Goal: Information Seeking & Learning: Learn about a topic

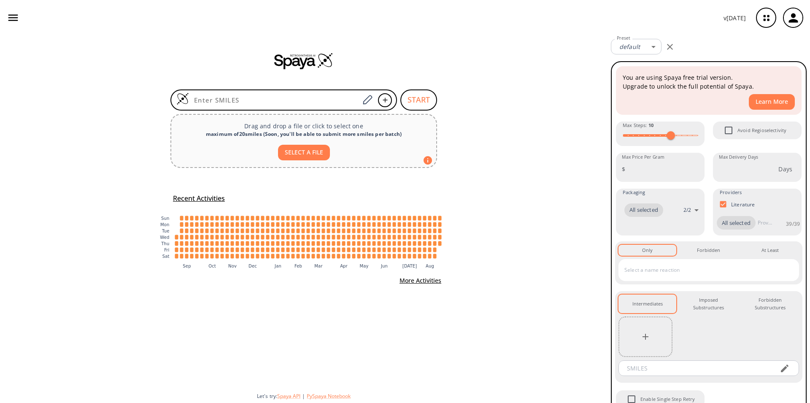
click at [11, 14] on icon "button" at bounding box center [13, 17] width 13 height 13
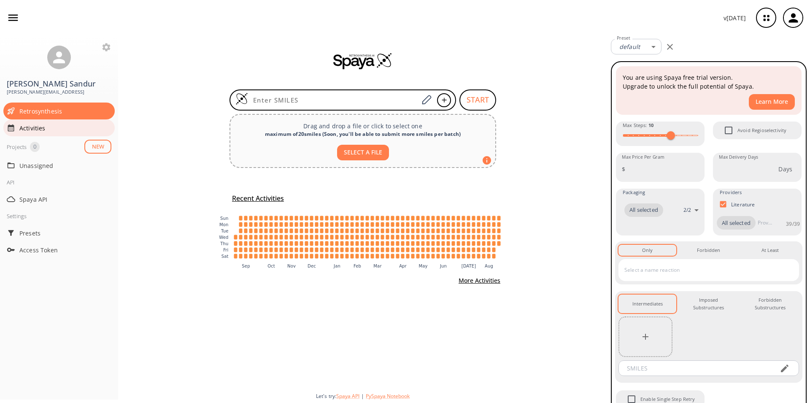
click at [45, 131] on span "Activities" at bounding box center [65, 128] width 92 height 9
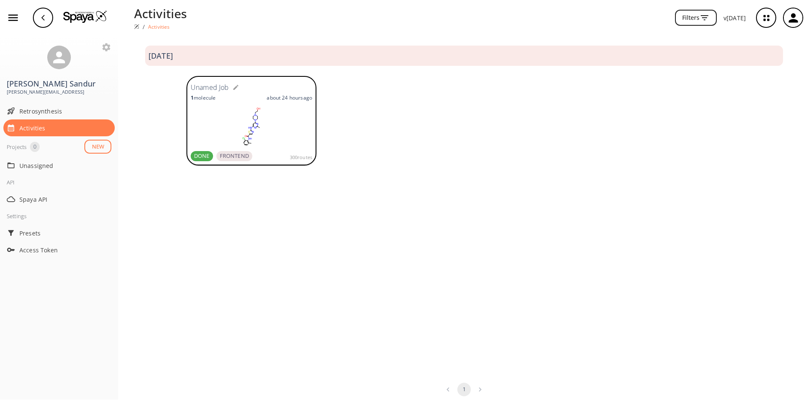
click at [246, 119] on rect at bounding box center [251, 126] width 121 height 42
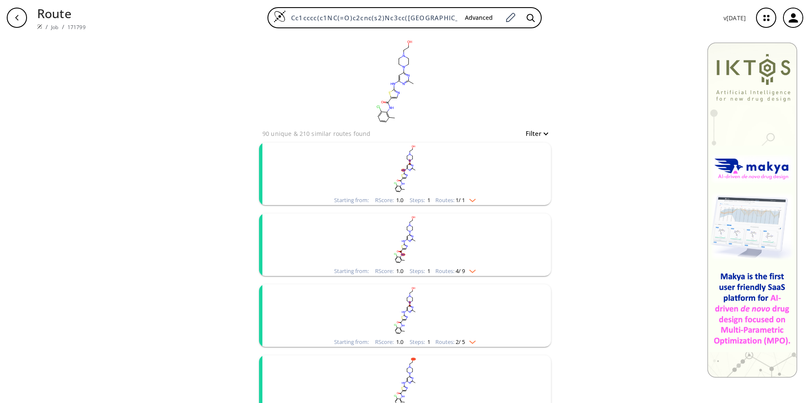
click at [473, 259] on rect "clusters" at bounding box center [404, 239] width 219 height 53
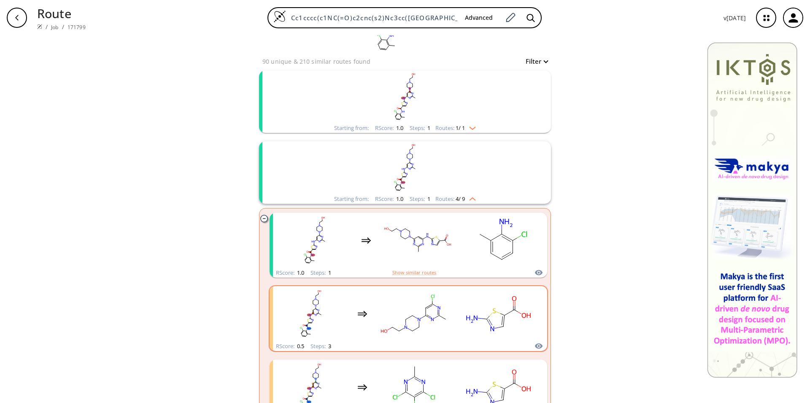
scroll to position [86, 0]
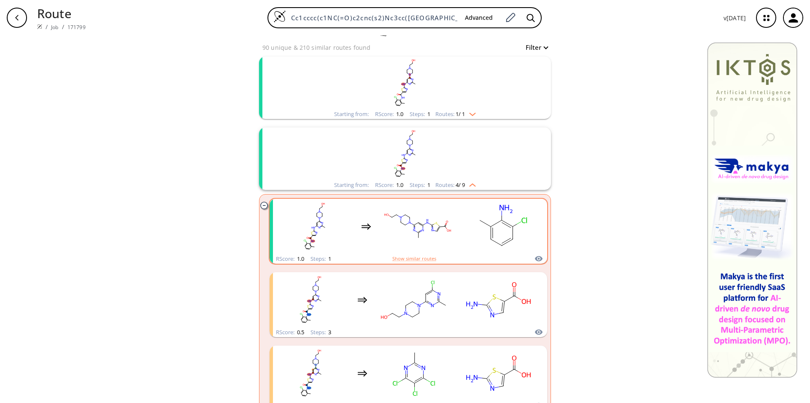
click at [464, 240] on rect "clusters" at bounding box center [502, 226] width 76 height 53
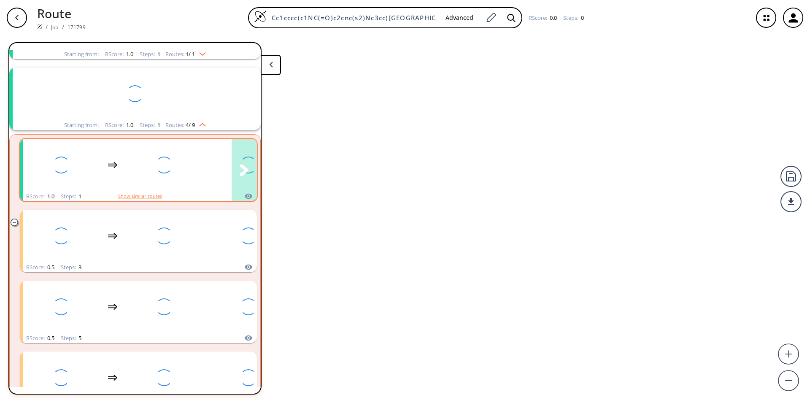
scroll to position [90, 0]
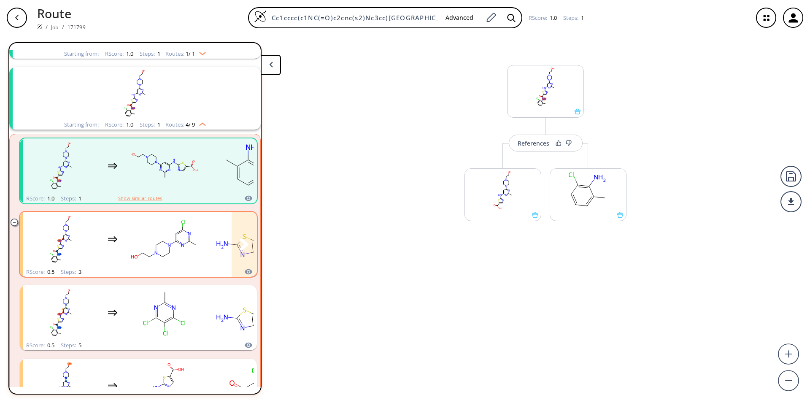
click at [151, 232] on rect "clusters" at bounding box center [164, 239] width 76 height 53
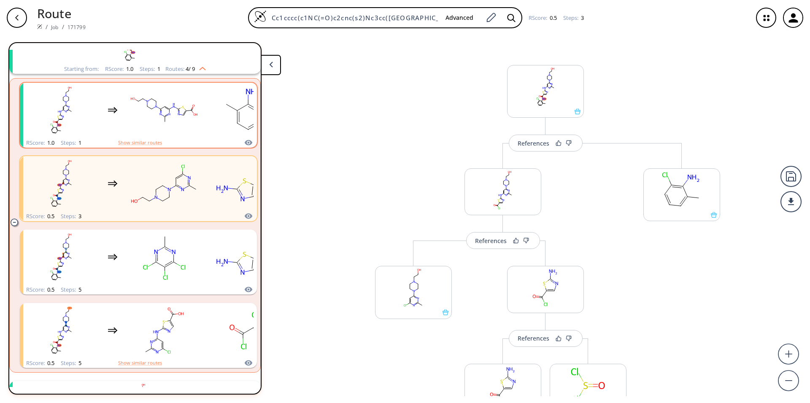
scroll to position [56, 0]
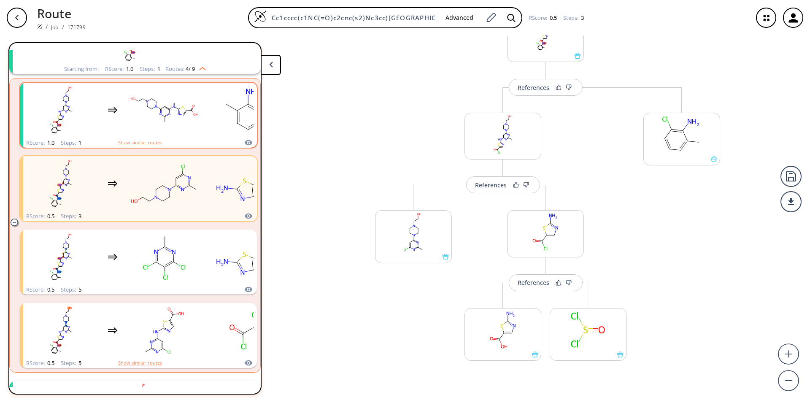
click at [765, 21] on icon "button" at bounding box center [765, 17] width 5 height 5
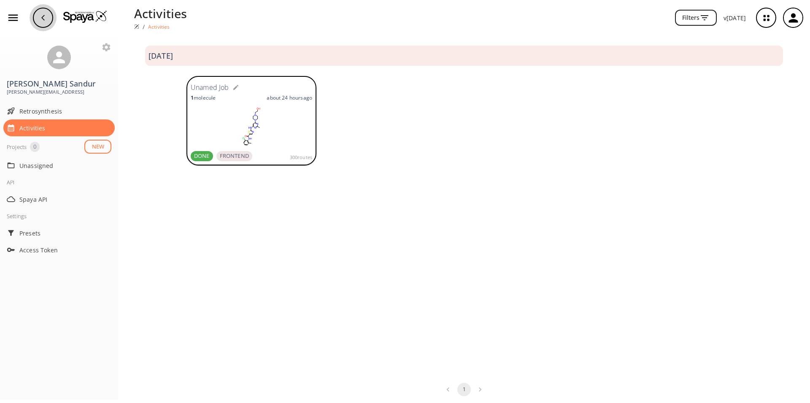
click at [47, 20] on div "button" at bounding box center [43, 18] width 20 height 20
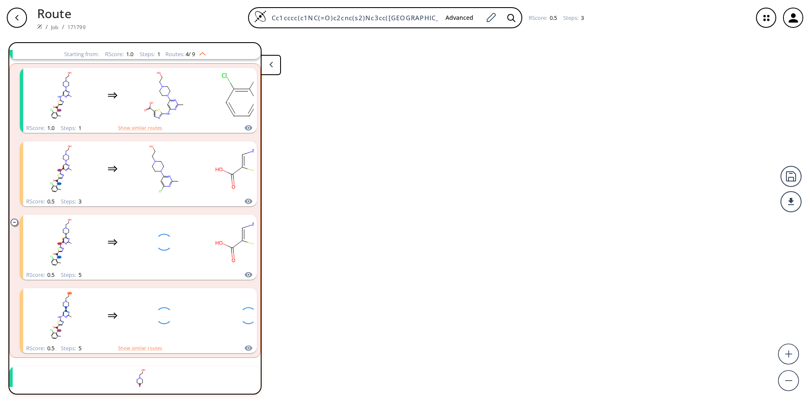
scroll to position [161, 0]
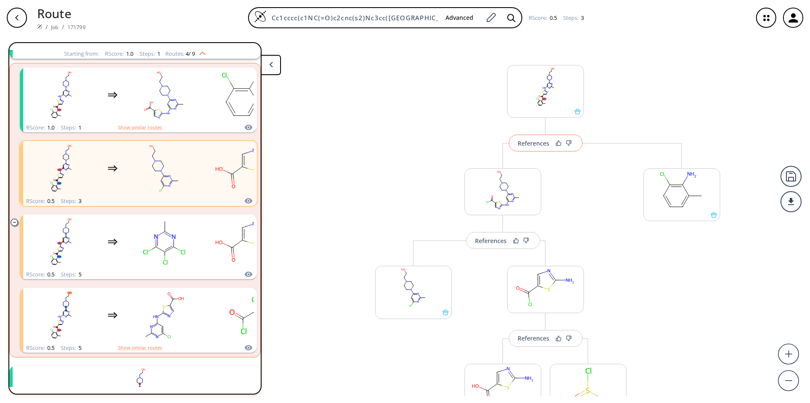
click at [534, 142] on div "References" at bounding box center [533, 142] width 32 height 5
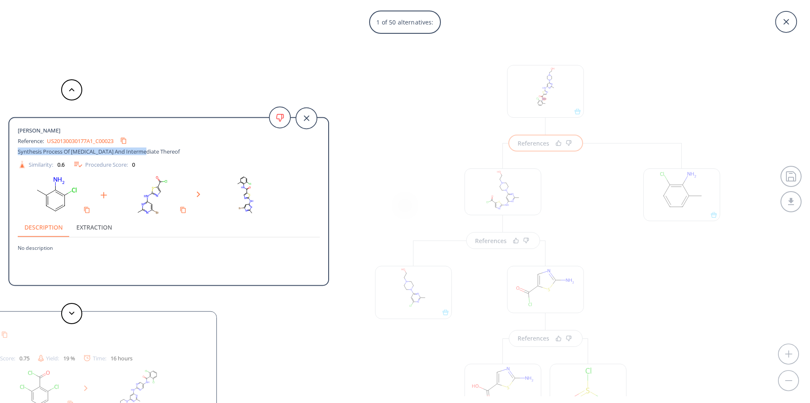
drag, startPoint x: 18, startPoint y: 151, endPoint x: 143, endPoint y: 154, distance: 124.9
click at [143, 154] on span "Synthesis Process Of [MEDICAL_DATA] And Intermediate Thereof" at bounding box center [99, 152] width 162 height 8
click at [210, 152] on div "Synthesis Process Of [MEDICAL_DATA] And Intermediate Thereof" at bounding box center [154, 152] width 272 height 8
drag, startPoint x: 6, startPoint y: 131, endPoint x: 169, endPoint y: 138, distance: 163.3
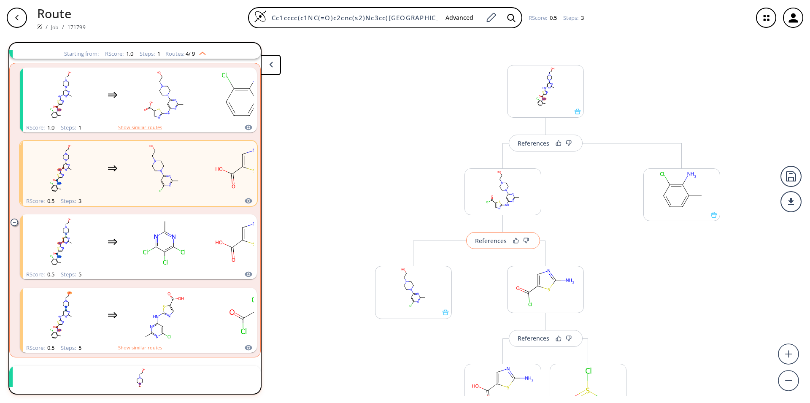
click at [493, 246] on button "References" at bounding box center [503, 240] width 74 height 17
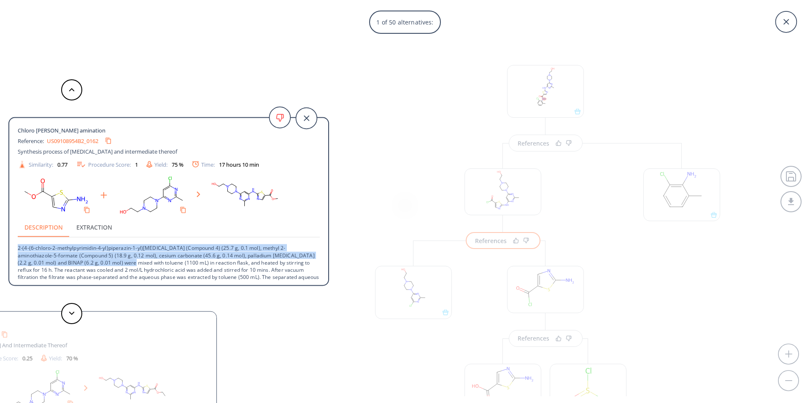
drag, startPoint x: 15, startPoint y: 245, endPoint x: 307, endPoint y: 283, distance: 295.0
click at [307, 281] on div "Chloro [PERSON_NAME] amination Reference: US09108954B2_0162 Synthesis process o…" at bounding box center [168, 203] width 319 height 156
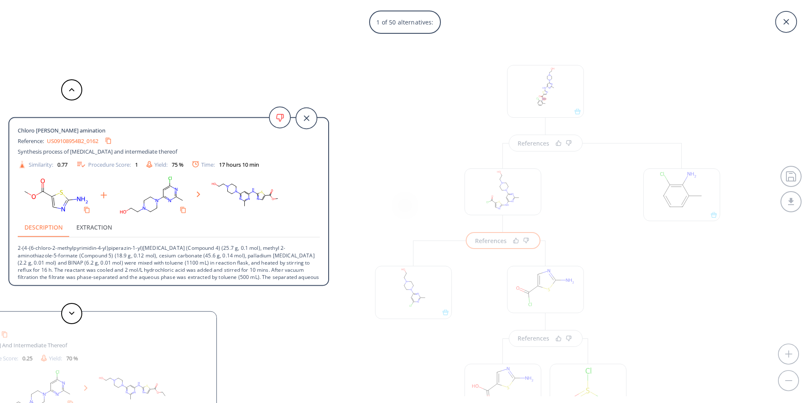
scroll to position [13, 0]
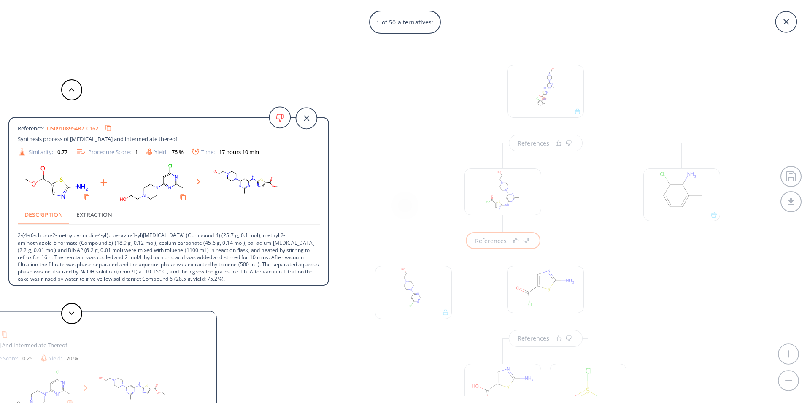
click at [291, 274] on p "2-(4-(6-chloro-2-methylpyrimidin-4-yl)piperazin-1-yl)[MEDICAL_DATA] (Compound 4…" at bounding box center [169, 253] width 302 height 57
click at [75, 315] on button at bounding box center [71, 313] width 21 height 21
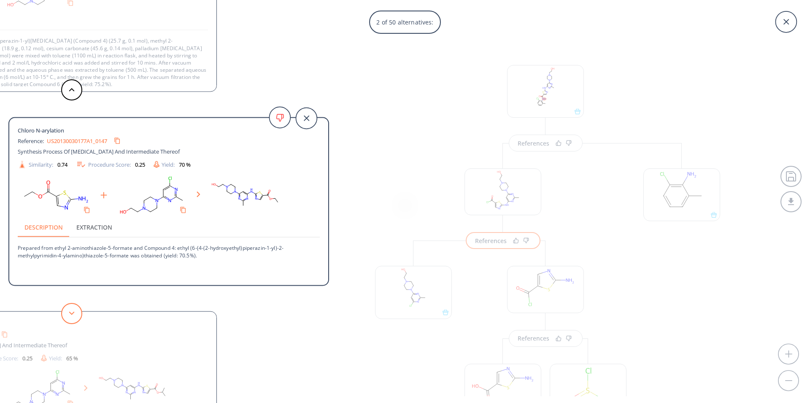
click at [73, 316] on button at bounding box center [71, 313] width 21 height 21
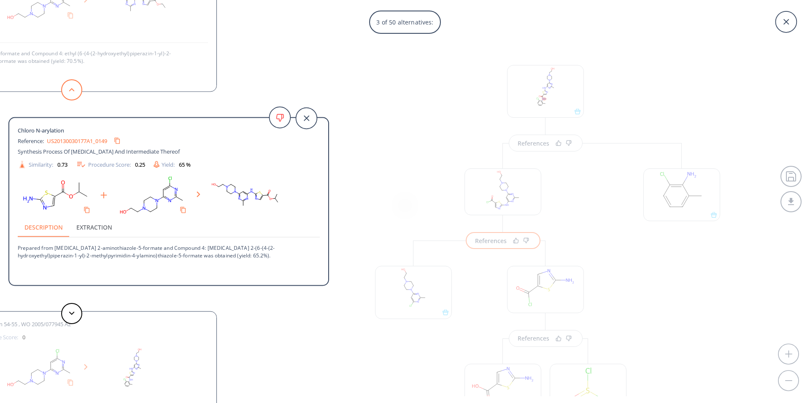
click at [75, 87] on button at bounding box center [71, 89] width 21 height 21
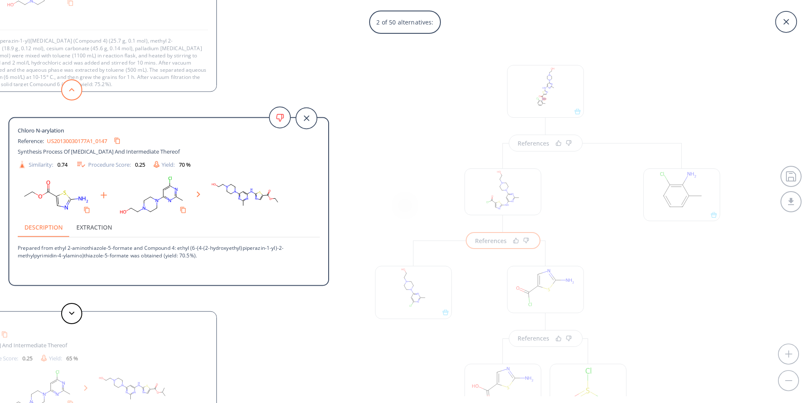
click at [78, 92] on button at bounding box center [71, 89] width 21 height 21
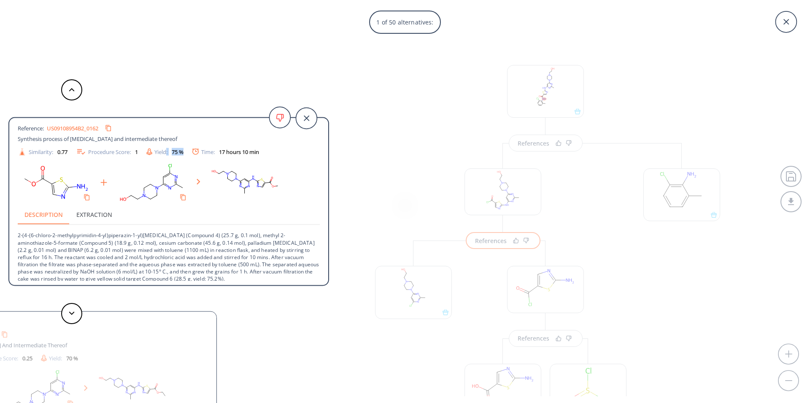
drag, startPoint x: 166, startPoint y: 152, endPoint x: 193, endPoint y: 150, distance: 26.6
click at [193, 150] on div "Similarity: 0.77 Procedure Score: 1 Yield: 75 % Time: 17 hours 10 min" at bounding box center [168, 152] width 310 height 10
click at [244, 229] on p "2-(4-(6-chloro-2-methylpyrimidin-4-yl)piperazin-1-yl)[MEDICAL_DATA] (Compound 4…" at bounding box center [169, 253] width 302 height 57
drag, startPoint x: 43, startPoint y: 153, endPoint x: 75, endPoint y: 143, distance: 33.6
click at [75, 143] on div "Chloro [PERSON_NAME] amination Reference: US09108954B2_0162 Synthesis process o…" at bounding box center [169, 135] width 302 height 43
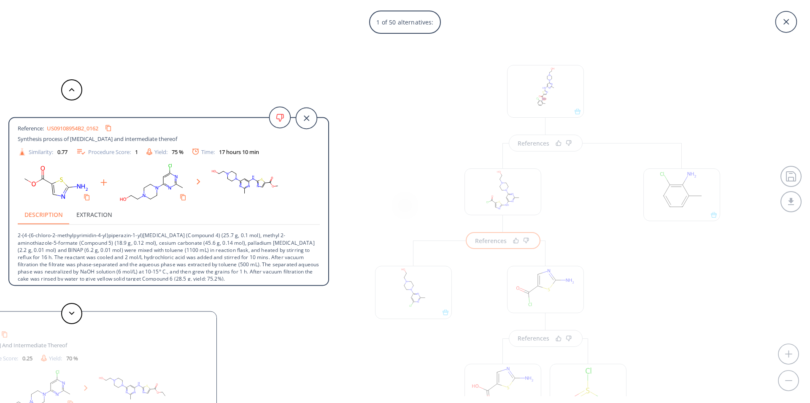
click at [92, 155] on div "Procedure Score: 1" at bounding box center [107, 152] width 62 height 10
drag, startPoint x: 55, startPoint y: 152, endPoint x: 282, endPoint y: 158, distance: 227.7
click at [282, 158] on div "Chloro [PERSON_NAME] amination Reference: US09108954B2_0162 Synthesis process o…" at bounding box center [168, 203] width 319 height 156
click at [268, 152] on div "Similarity: 0.77 Procedure Score: 1 Yield: 75 % Time: 17 hours 10 min" at bounding box center [168, 152] width 310 height 10
click at [51, 153] on div "Similarity: 0.77" at bounding box center [43, 151] width 50 height 9
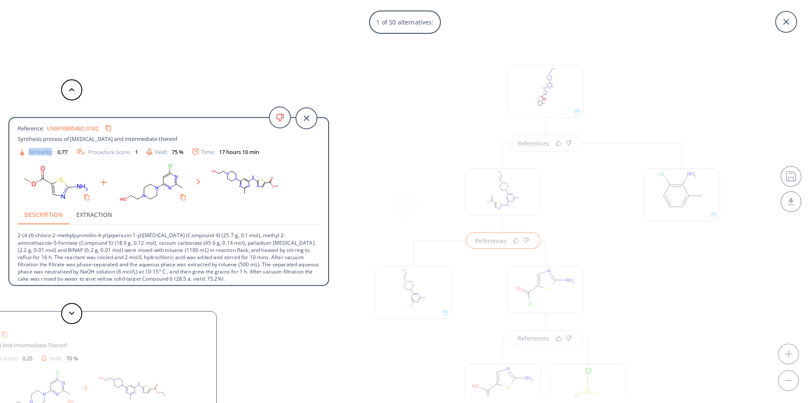
click at [51, 153] on div "Similarity: 0.77" at bounding box center [43, 151] width 50 height 9
click at [110, 247] on p "2-(4-(6-chloro-2-methylpyrimidin-4-yl)piperazin-1-yl)[MEDICAL_DATA] (Compound 4…" at bounding box center [169, 253] width 302 height 57
drag, startPoint x: 230, startPoint y: 151, endPoint x: 262, endPoint y: 155, distance: 32.0
click at [259, 154] on div "17 hours 10 min" at bounding box center [239, 151] width 40 height 5
click at [258, 235] on p "2-(4-(6-chloro-2-methylpyrimidin-4-yl)piperazin-1-yl)[MEDICAL_DATA] (Compound 4…" at bounding box center [169, 253] width 302 height 57
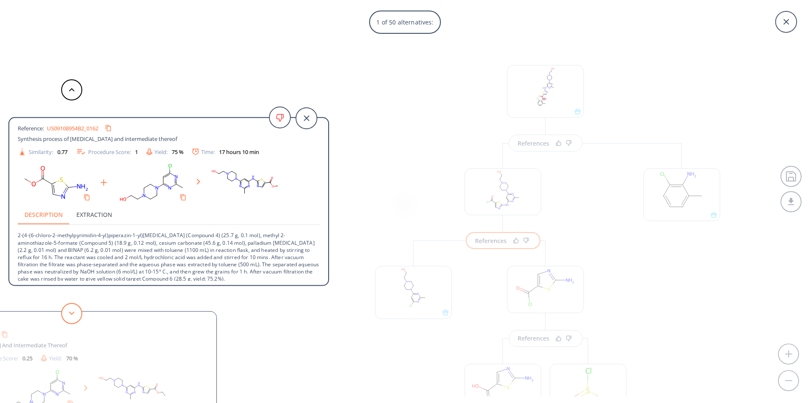
click at [73, 311] on button at bounding box center [71, 313] width 21 height 21
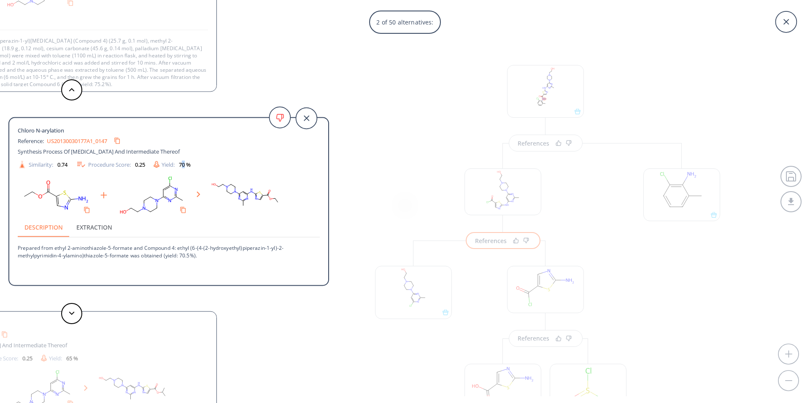
click at [188, 164] on div "70 %" at bounding box center [185, 163] width 12 height 5
click at [272, 159] on div "Chloro N-arylation Reference: US20130030177A1_0147 Synthesis Process Of [MEDICA…" at bounding box center [169, 147] width 302 height 43
click at [68, 320] on button at bounding box center [71, 313] width 21 height 21
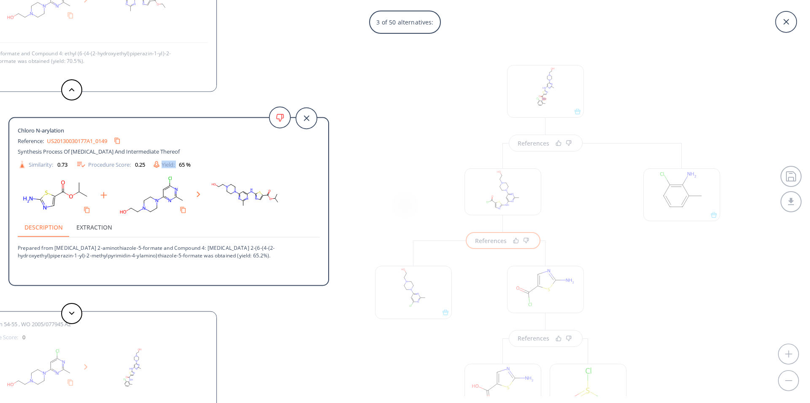
drag, startPoint x: 156, startPoint y: 162, endPoint x: 183, endPoint y: 164, distance: 26.6
click at [183, 164] on div "Similarity: 0.73 Procedure Score: 0.25 Yield: 65 %" at bounding box center [168, 164] width 310 height 10
click at [238, 236] on div "Description Extraction" at bounding box center [169, 227] width 302 height 20
